Goal: Task Accomplishment & Management: Complete application form

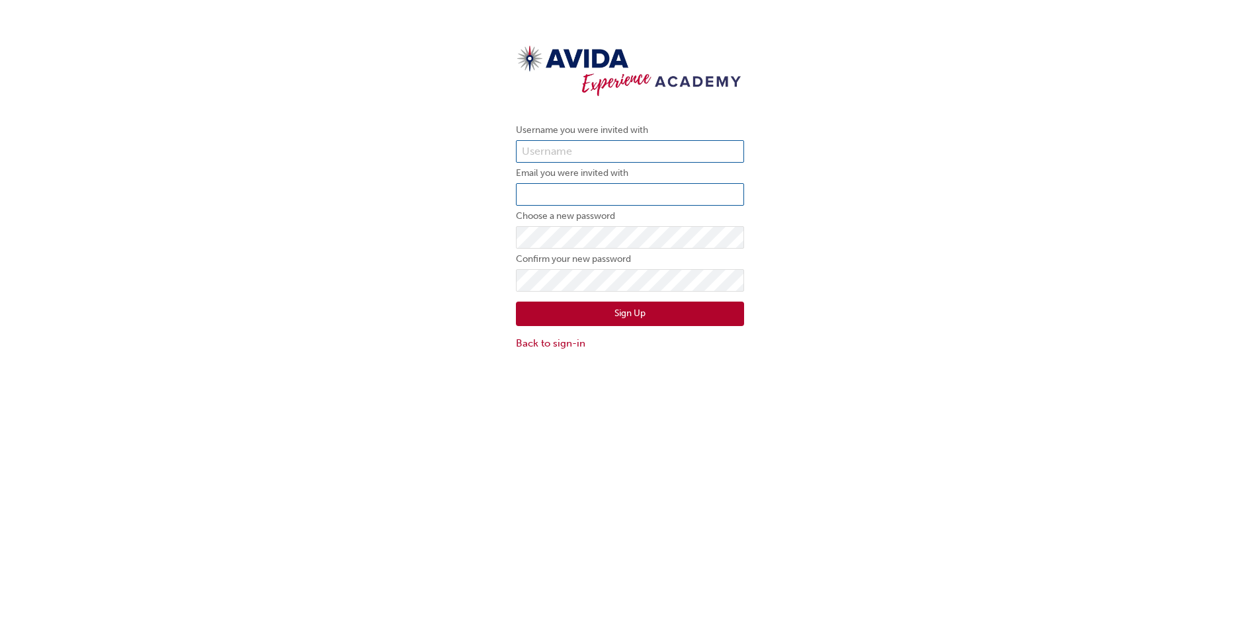
type input "[PERSON_NAME]"
click at [596, 190] on input "email" at bounding box center [630, 194] width 228 height 22
click at [570, 192] on input "email" at bounding box center [630, 194] width 228 height 22
click at [630, 187] on input "[PERSON_NAME]@[PERSON_NAME]" at bounding box center [630, 194] width 228 height 22
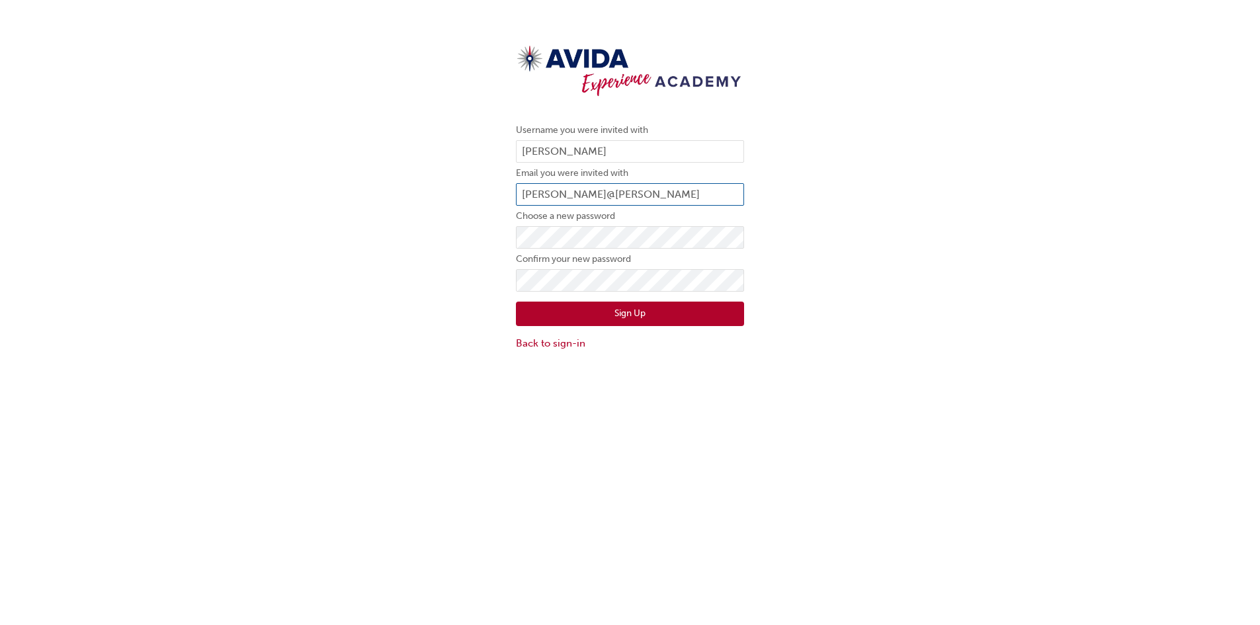
click at [613, 192] on input "[PERSON_NAME]@[PERSON_NAME]" at bounding box center [630, 194] width 228 height 22
type input "[PERSON_NAME][EMAIL_ADDRESS][DOMAIN_NAME]"
click at [668, 308] on button "Sign Up" at bounding box center [630, 314] width 228 height 25
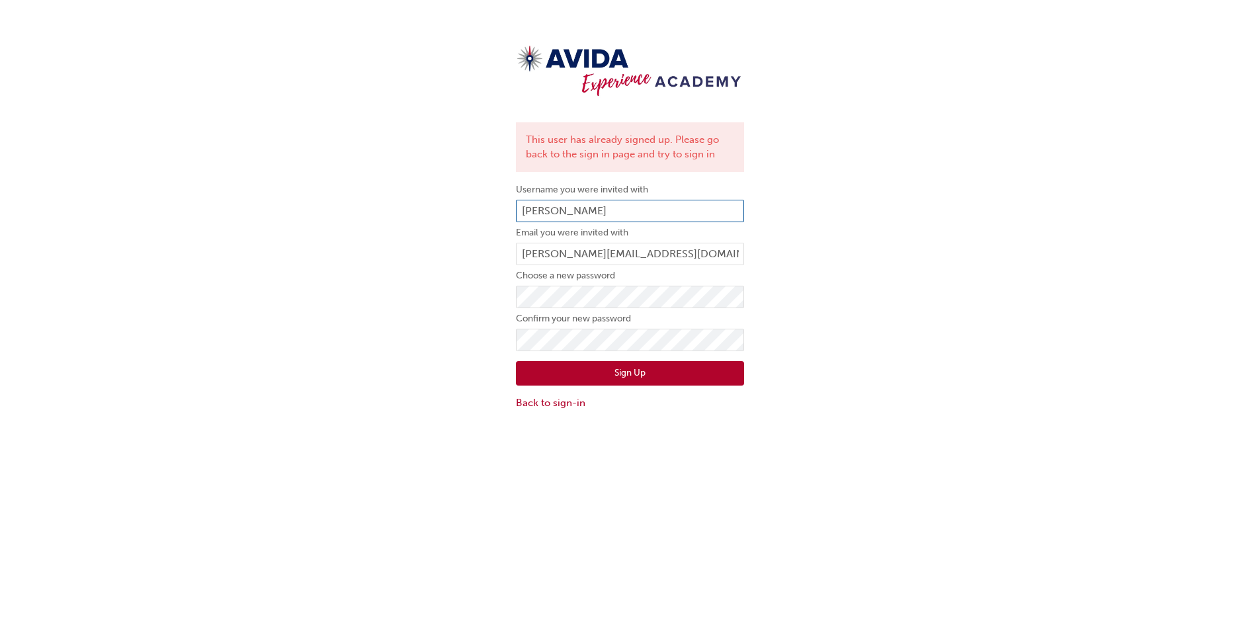
drag, startPoint x: 572, startPoint y: 207, endPoint x: 437, endPoint y: 198, distance: 135.2
click at [437, 198] on div "This user has already signed up. Please go back to the sign in page and try to …" at bounding box center [630, 225] width 1260 height 391
click at [285, 275] on div "This user has already signed up. Please go back to the sign in page and try to …" at bounding box center [630, 225] width 1260 height 391
